Goal: Task Accomplishment & Management: Manage account settings

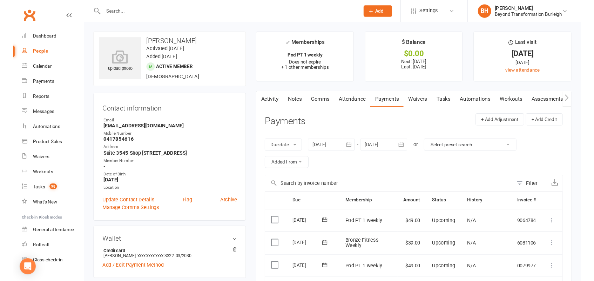
scroll to position [284, 0]
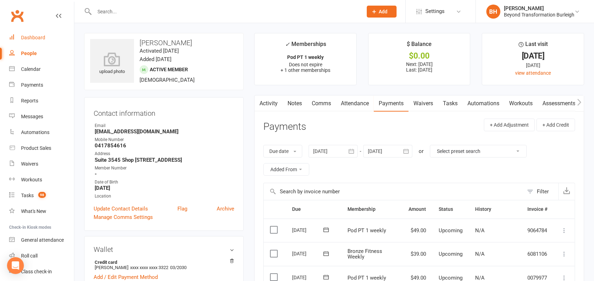
click at [30, 35] on div "Dashboard" at bounding box center [33, 38] width 24 height 6
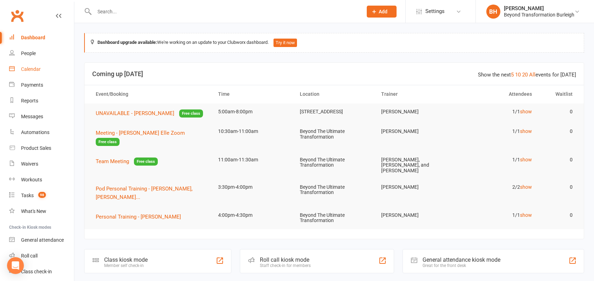
click at [31, 71] on div "Calendar" at bounding box center [31, 69] width 20 height 6
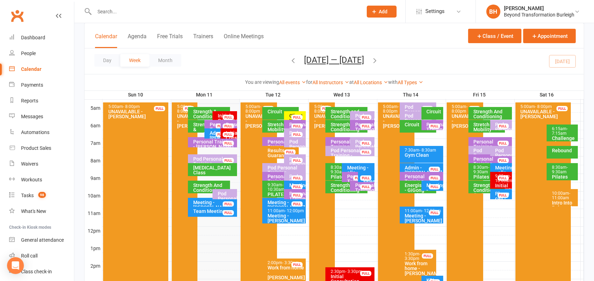
scroll to position [112, 0]
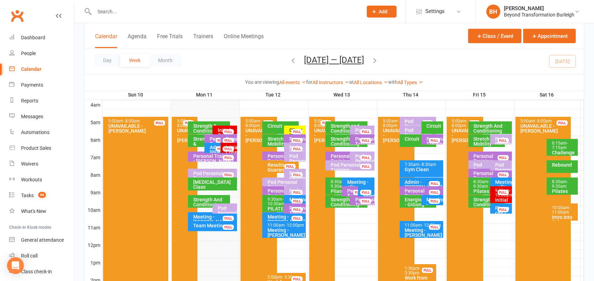
click at [559, 215] on div "Intro Into Rebound Trampoline Seminar" at bounding box center [563, 225] width 25 height 20
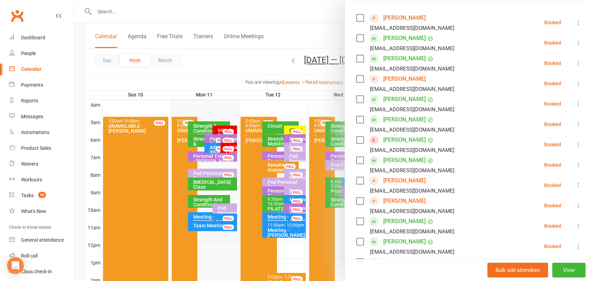
scroll to position [120, 0]
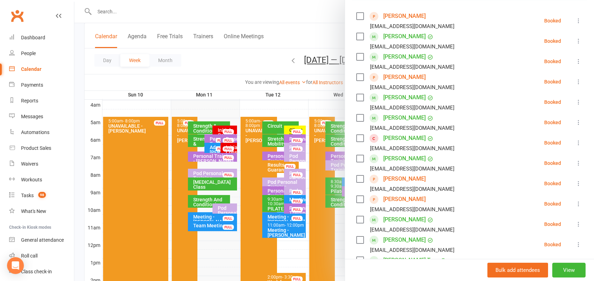
click at [36, 66] on link "Calendar" at bounding box center [41, 69] width 65 height 16
click at [319, 59] on div at bounding box center [333, 140] width 519 height 281
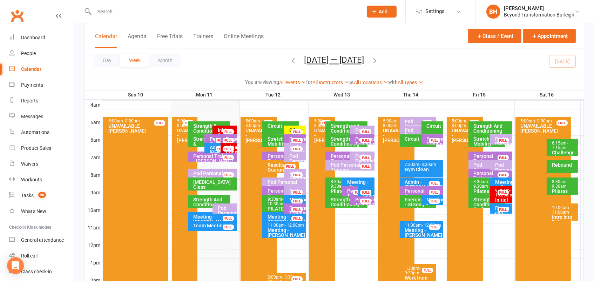
click at [356, 59] on button "[DATE] — [DATE]" at bounding box center [334, 60] width 60 height 10
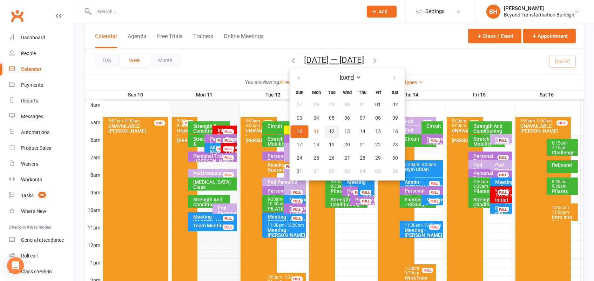
click at [329, 129] on span "12" at bounding box center [332, 132] width 6 height 6
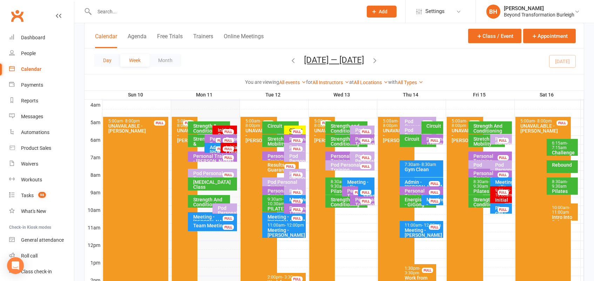
click at [108, 55] on button "Day" at bounding box center [107, 60] width 26 height 13
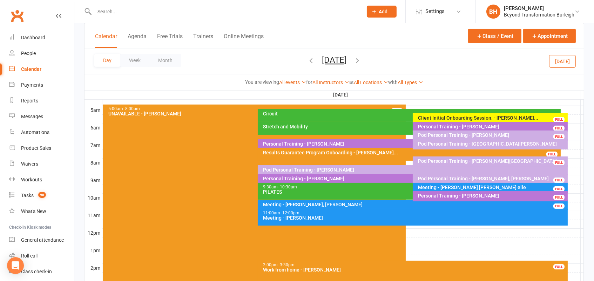
scroll to position [122, 0]
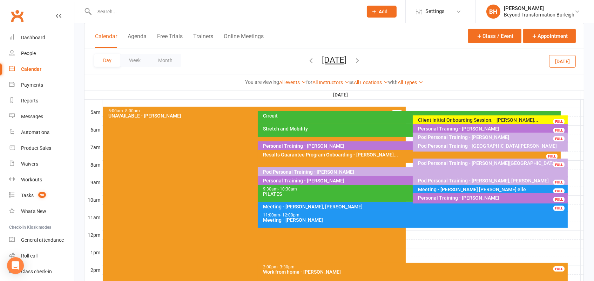
click at [426, 152] on div "Results Guarantee Program Onboarding - [PERSON_NAME]..." at bounding box center [411, 154] width 296 height 5
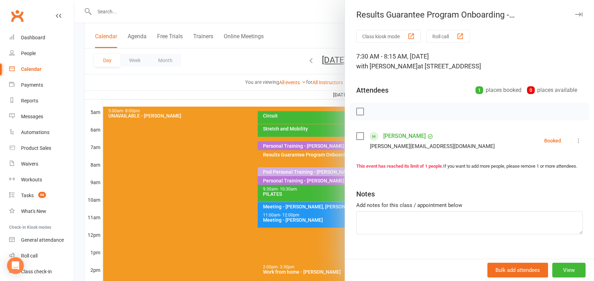
click at [324, 148] on div at bounding box center [333, 140] width 519 height 281
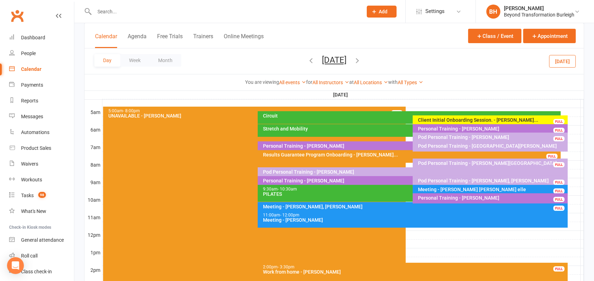
click at [436, 135] on div "Pod Personal Training - [PERSON_NAME]" at bounding box center [491, 137] width 149 height 5
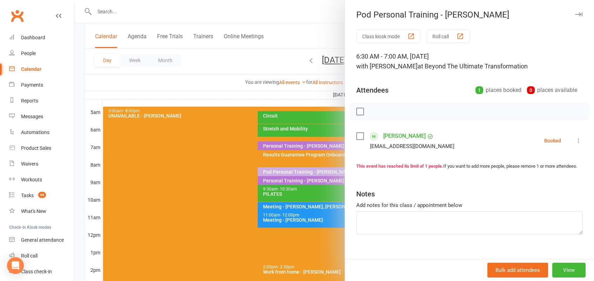
click at [321, 118] on div at bounding box center [333, 140] width 519 height 281
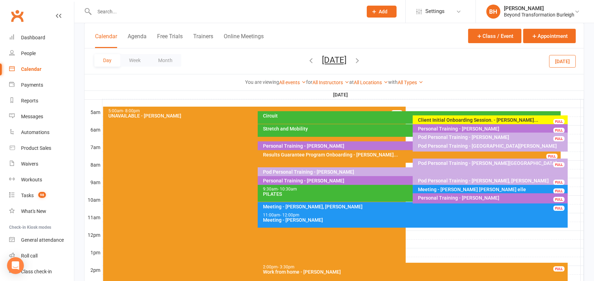
click at [362, 132] on div "Stretch and Mobility" at bounding box center [409, 130] width 302 height 13
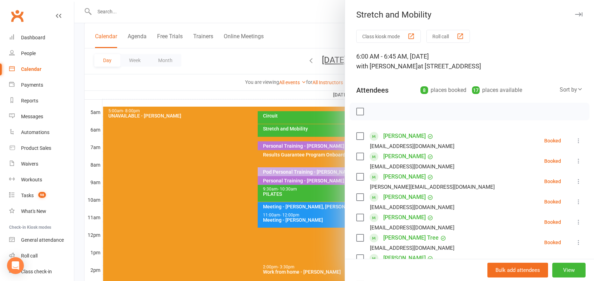
click at [317, 136] on div at bounding box center [333, 140] width 519 height 281
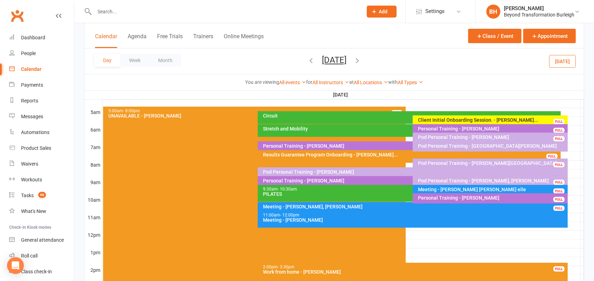
click at [573, 136] on div at bounding box center [342, 138] width 481 height 8
click at [562, 121] on button "Add Appointment" at bounding box center [572, 124] width 32 height 17
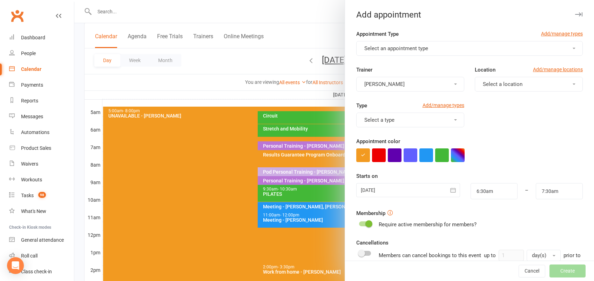
click at [503, 43] on button "Select an appointment type" at bounding box center [469, 48] width 226 height 15
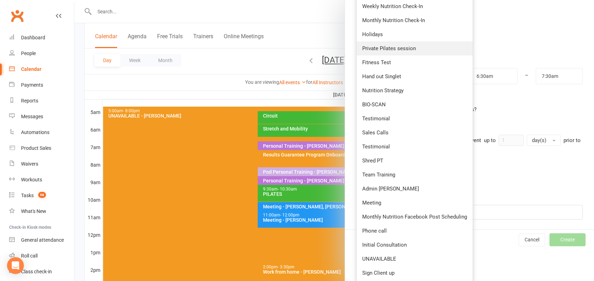
scroll to position [116, 0]
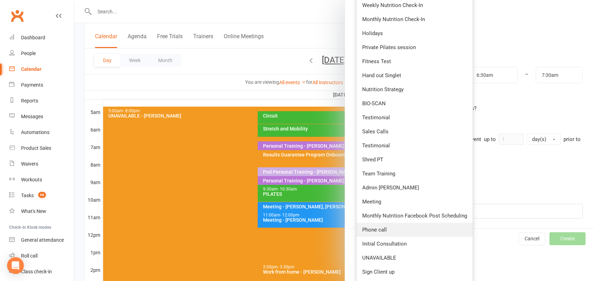
click at [387, 223] on link "Phone call" at bounding box center [414, 230] width 116 height 14
type input "6:45am"
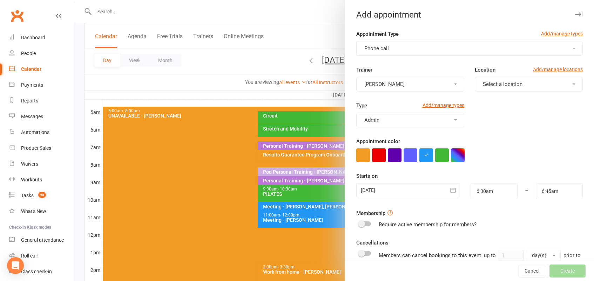
click at [433, 81] on button "[PERSON_NAME]" at bounding box center [410, 84] width 108 height 15
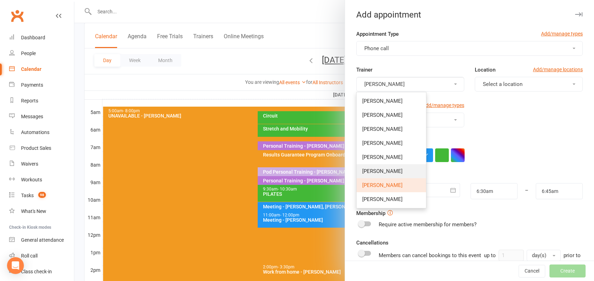
click at [391, 175] on link "[PERSON_NAME]" at bounding box center [390, 171] width 69 height 14
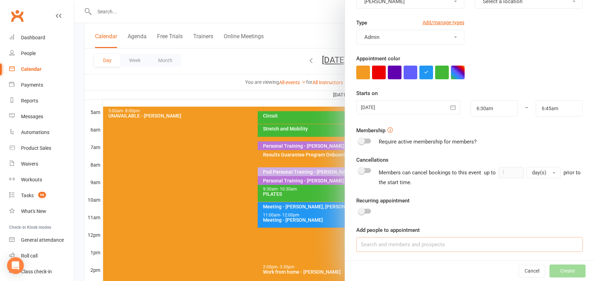
scroll to position [82, 0]
click at [395, 246] on input at bounding box center [469, 244] width 226 height 15
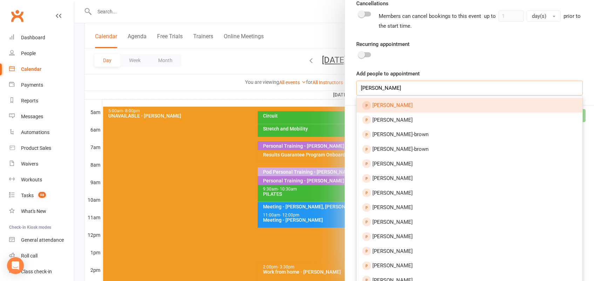
scroll to position [235, 0]
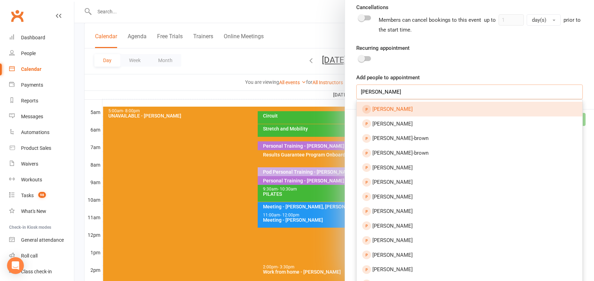
click at [394, 89] on input "[PERSON_NAME]" at bounding box center [469, 91] width 226 height 15
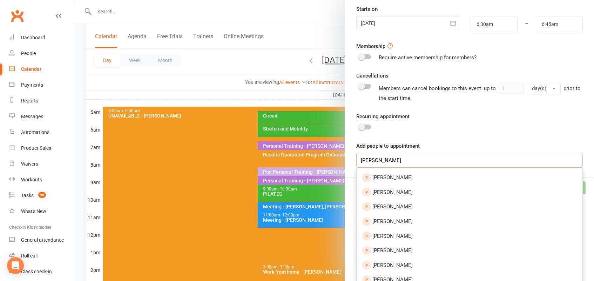
scroll to position [168, 0]
type input "[PERSON_NAME]"
click at [462, 125] on div "Recurring appointment" at bounding box center [469, 121] width 226 height 20
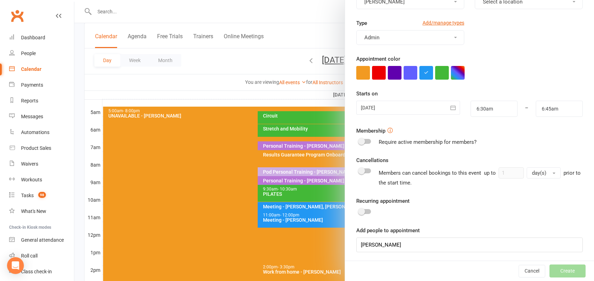
click at [239, 90] on div at bounding box center [333, 140] width 519 height 281
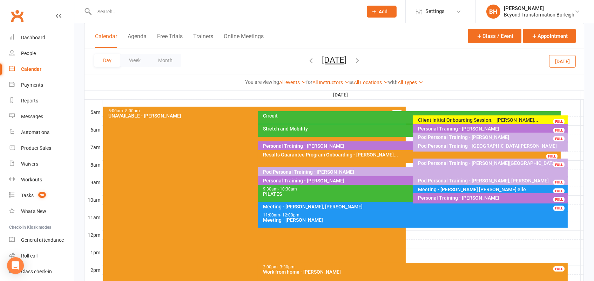
click at [441, 161] on div "Pod Personal Training - [PERSON_NAME][GEOGRAPHIC_DATA]" at bounding box center [491, 163] width 149 height 5
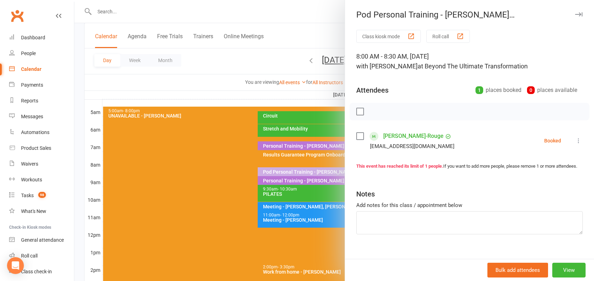
click at [306, 165] on div at bounding box center [333, 140] width 519 height 281
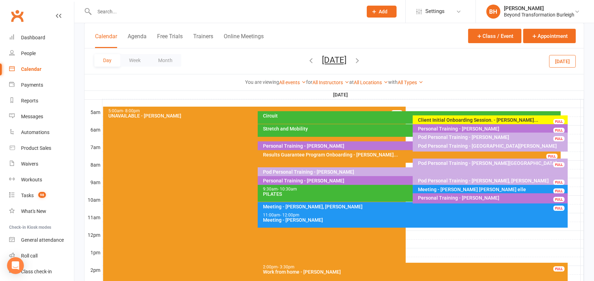
click at [307, 169] on div "Pod Personal Training - [PERSON_NAME]" at bounding box center [414, 171] width 303 height 5
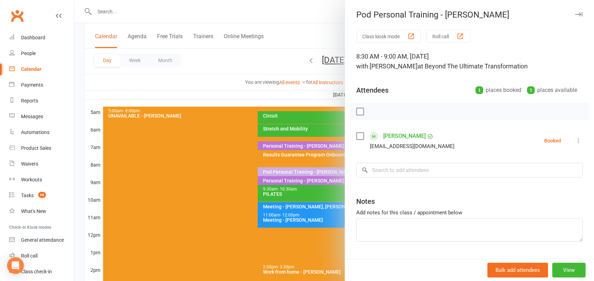
click at [301, 172] on div at bounding box center [333, 140] width 519 height 281
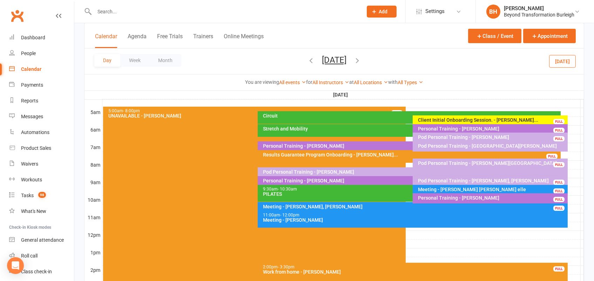
click at [574, 169] on div at bounding box center [342, 173] width 481 height 8
click at [564, 151] on button "Add Appointment" at bounding box center [573, 157] width 30 height 17
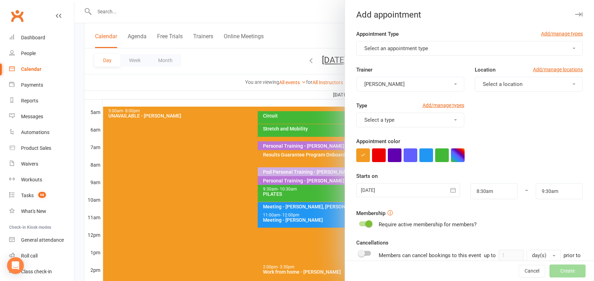
click at [454, 50] on button "Select an appointment type" at bounding box center [469, 48] width 226 height 15
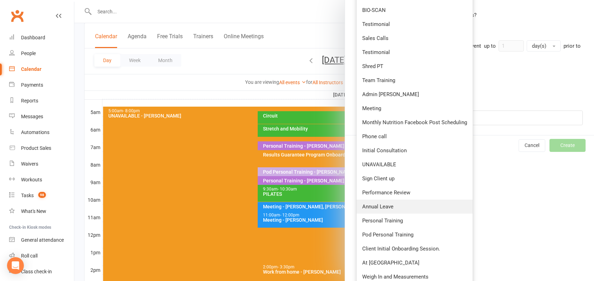
scroll to position [209, 0]
click at [384, 106] on link "Meeting" at bounding box center [414, 109] width 116 height 14
type input "9:00am"
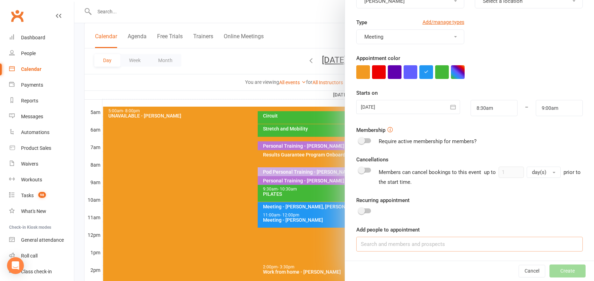
scroll to position [82, 0]
click at [469, 242] on input at bounding box center [469, 244] width 226 height 15
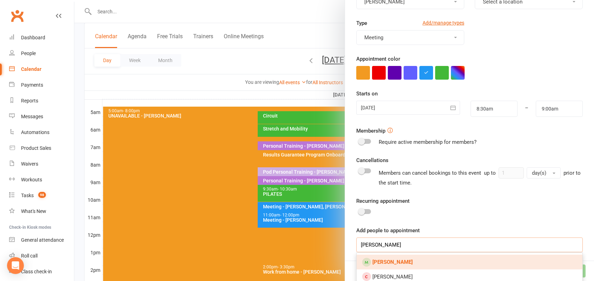
type input "[PERSON_NAME]"
click at [418, 259] on link "[PERSON_NAME]" at bounding box center [469, 261] width 226 height 15
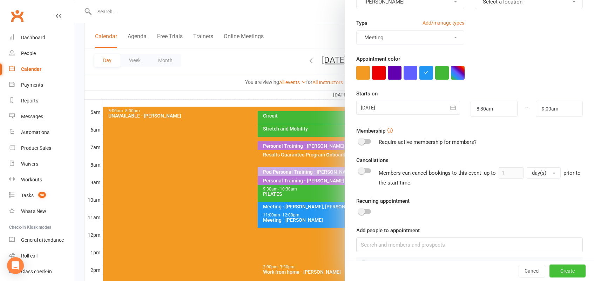
click at [571, 270] on button "Create" at bounding box center [567, 271] width 36 height 13
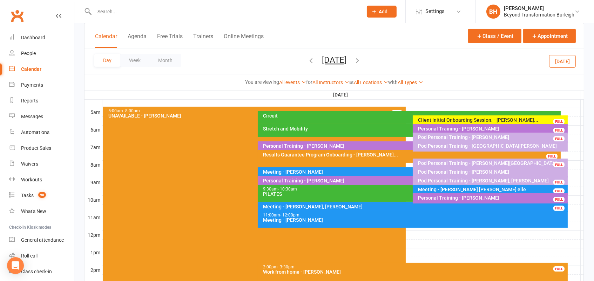
click at [462, 188] on div "Meeting - [PERSON_NAME] [PERSON_NAME] elle" at bounding box center [491, 189] width 149 height 5
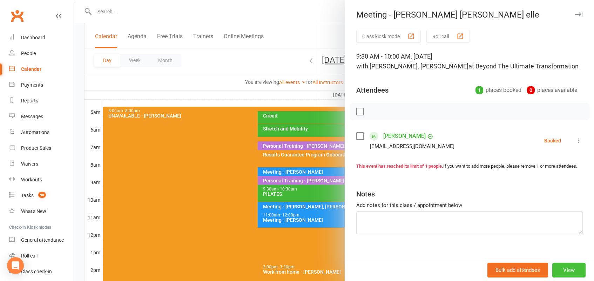
click at [565, 276] on button "View" at bounding box center [568, 270] width 33 height 15
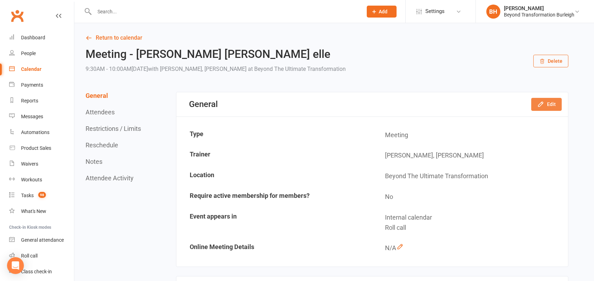
click at [548, 100] on button "Edit" at bounding box center [546, 104] width 30 height 13
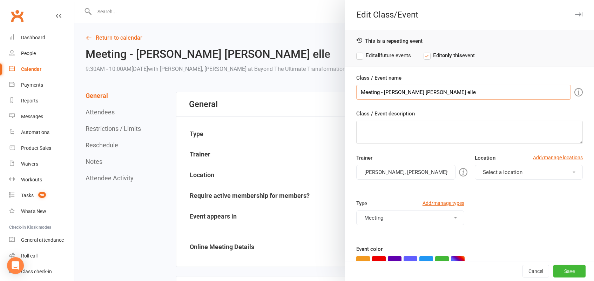
drag, startPoint x: 445, startPoint y: 91, endPoint x: 406, endPoint y: 90, distance: 39.3
click at [406, 90] on input "Meeting - [PERSON_NAME] [PERSON_NAME] elle" at bounding box center [463, 92] width 215 height 15
click at [113, 67] on div at bounding box center [333, 140] width 519 height 281
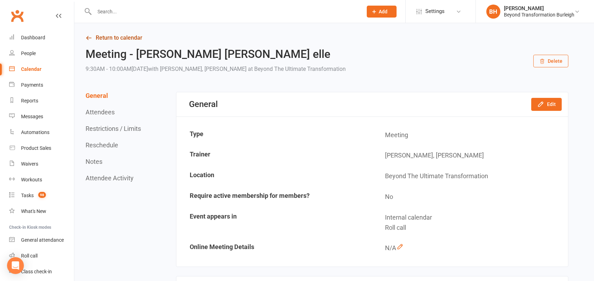
click at [124, 41] on link "Return to calendar" at bounding box center [327, 38] width 483 height 10
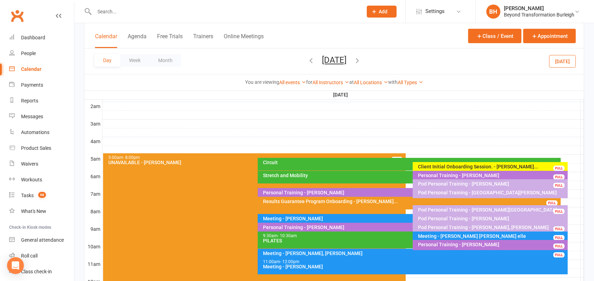
scroll to position [84, 0]
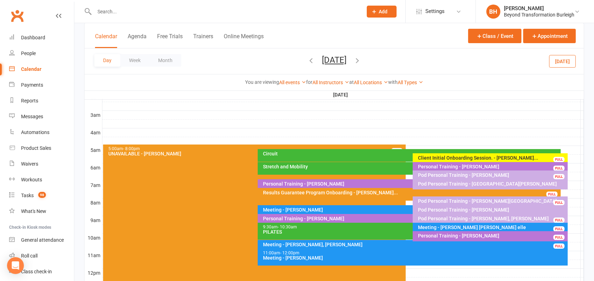
click at [347, 208] on div "Meeting - [PERSON_NAME]" at bounding box center [411, 209] width 296 height 5
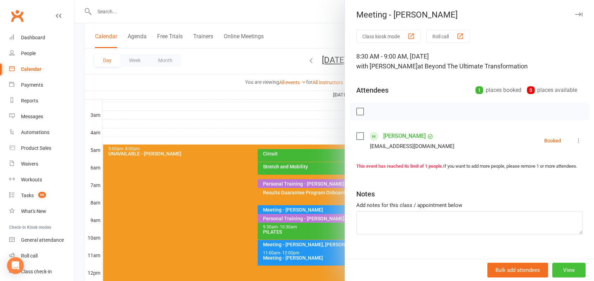
click at [574, 265] on button "View" at bounding box center [568, 270] width 33 height 15
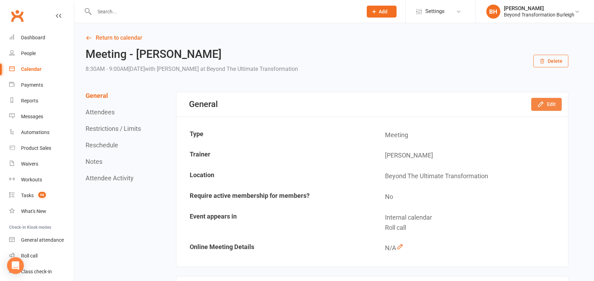
click at [543, 108] on button "Edit" at bounding box center [546, 104] width 30 height 13
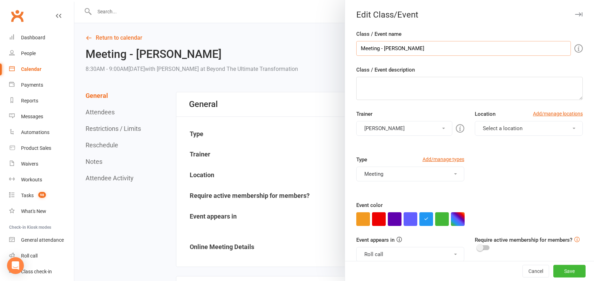
drag, startPoint x: 438, startPoint y: 48, endPoint x: 406, endPoint y: 48, distance: 32.6
click at [406, 48] on input "Meeting - [PERSON_NAME]" at bounding box center [463, 48] width 215 height 15
type input "Meeting - [PERSON_NAME] KPI"
click at [570, 268] on button "Save" at bounding box center [569, 271] width 32 height 13
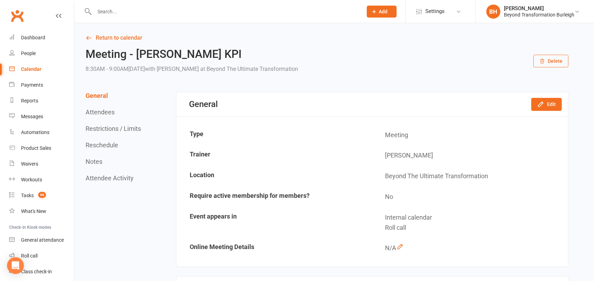
click at [22, 74] on link "Calendar" at bounding box center [41, 69] width 65 height 16
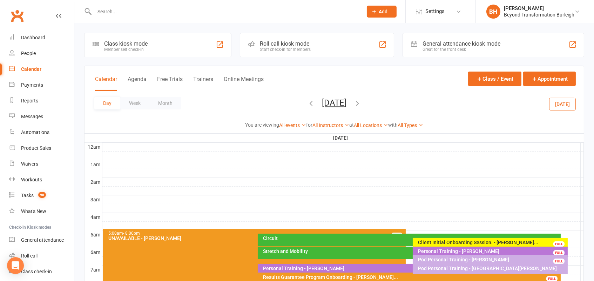
click at [324, 104] on button "[DATE]" at bounding box center [334, 103] width 25 height 10
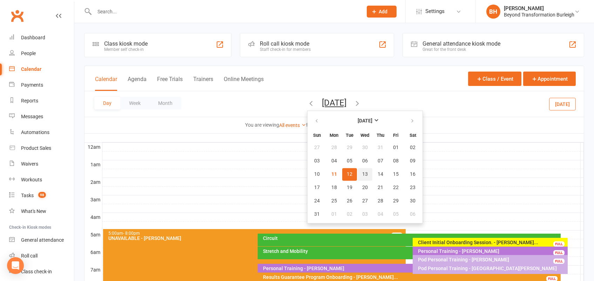
click at [362, 171] on span "13" at bounding box center [365, 174] width 6 height 6
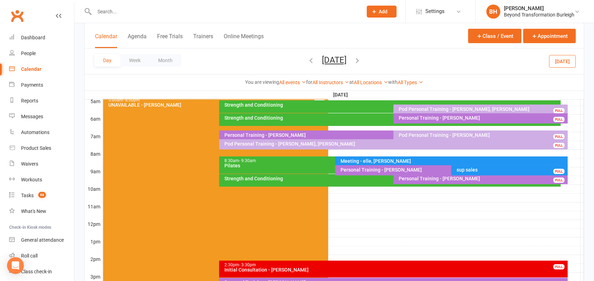
scroll to position [134, 0]
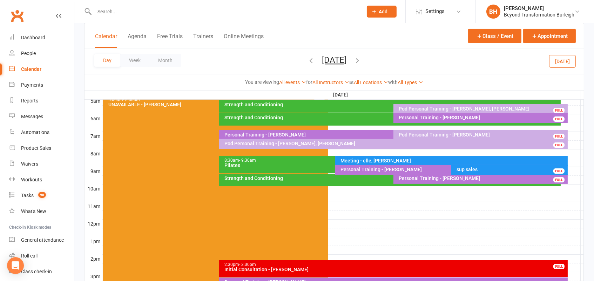
click at [469, 169] on div "sup sales" at bounding box center [511, 169] width 110 height 5
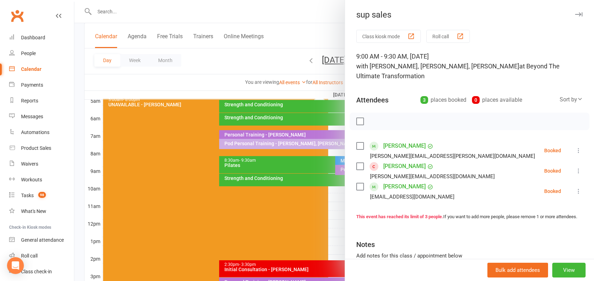
click at [308, 105] on div at bounding box center [333, 140] width 519 height 281
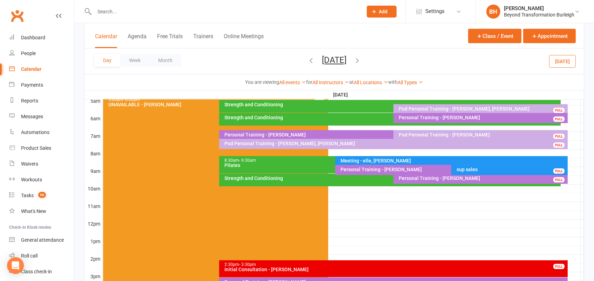
scroll to position [130, 0]
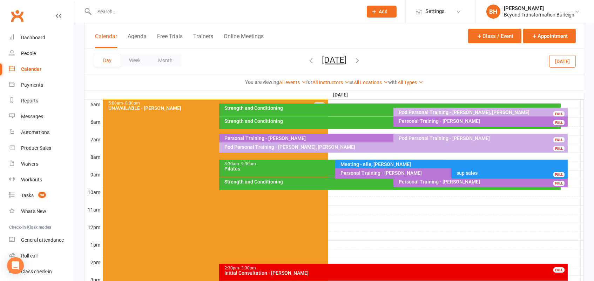
click at [384, 185] on div "Strength and Conditioning" at bounding box center [389, 183] width 341 height 13
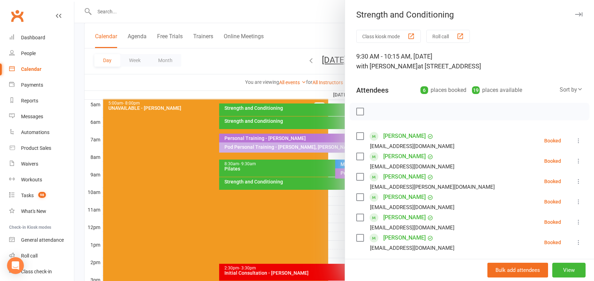
click at [317, 179] on div at bounding box center [333, 140] width 519 height 281
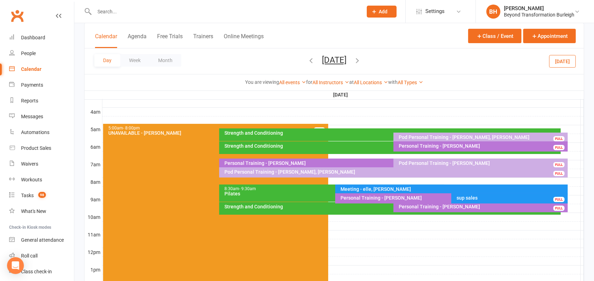
scroll to position [101, 0]
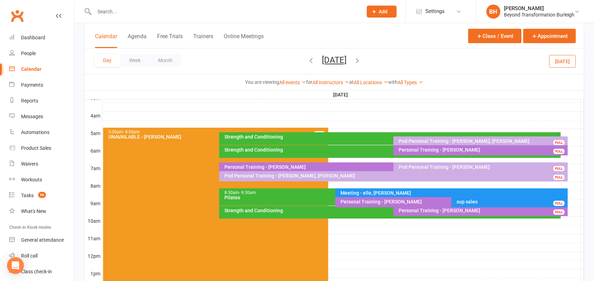
click at [346, 57] on button "[DATE]" at bounding box center [334, 60] width 25 height 10
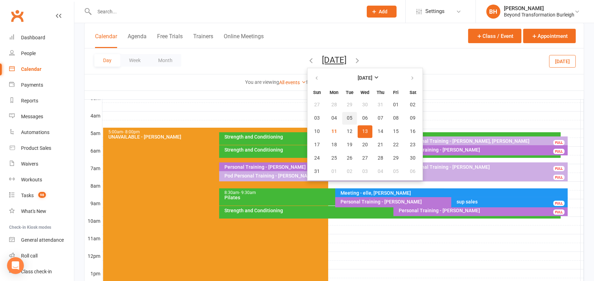
click at [347, 116] on span "05" at bounding box center [350, 118] width 6 height 6
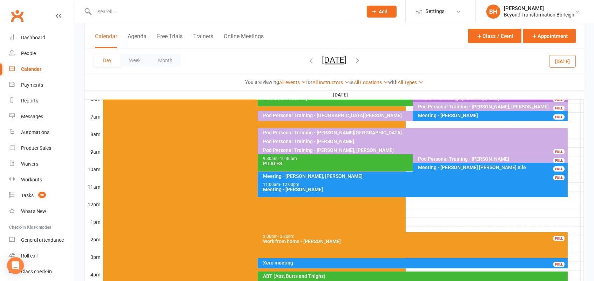
scroll to position [152, 0]
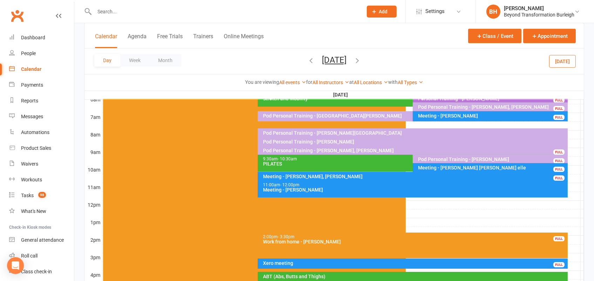
click at [361, 57] on icon "button" at bounding box center [357, 60] width 8 height 8
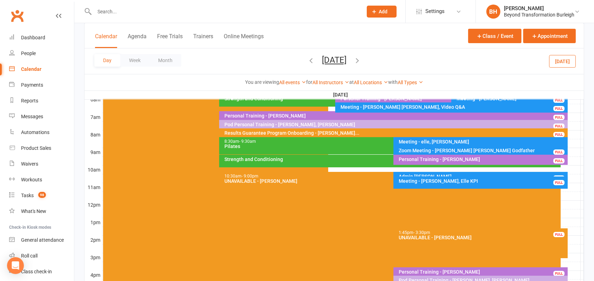
click at [361, 58] on icon "button" at bounding box center [357, 60] width 8 height 8
